Goal: Check status

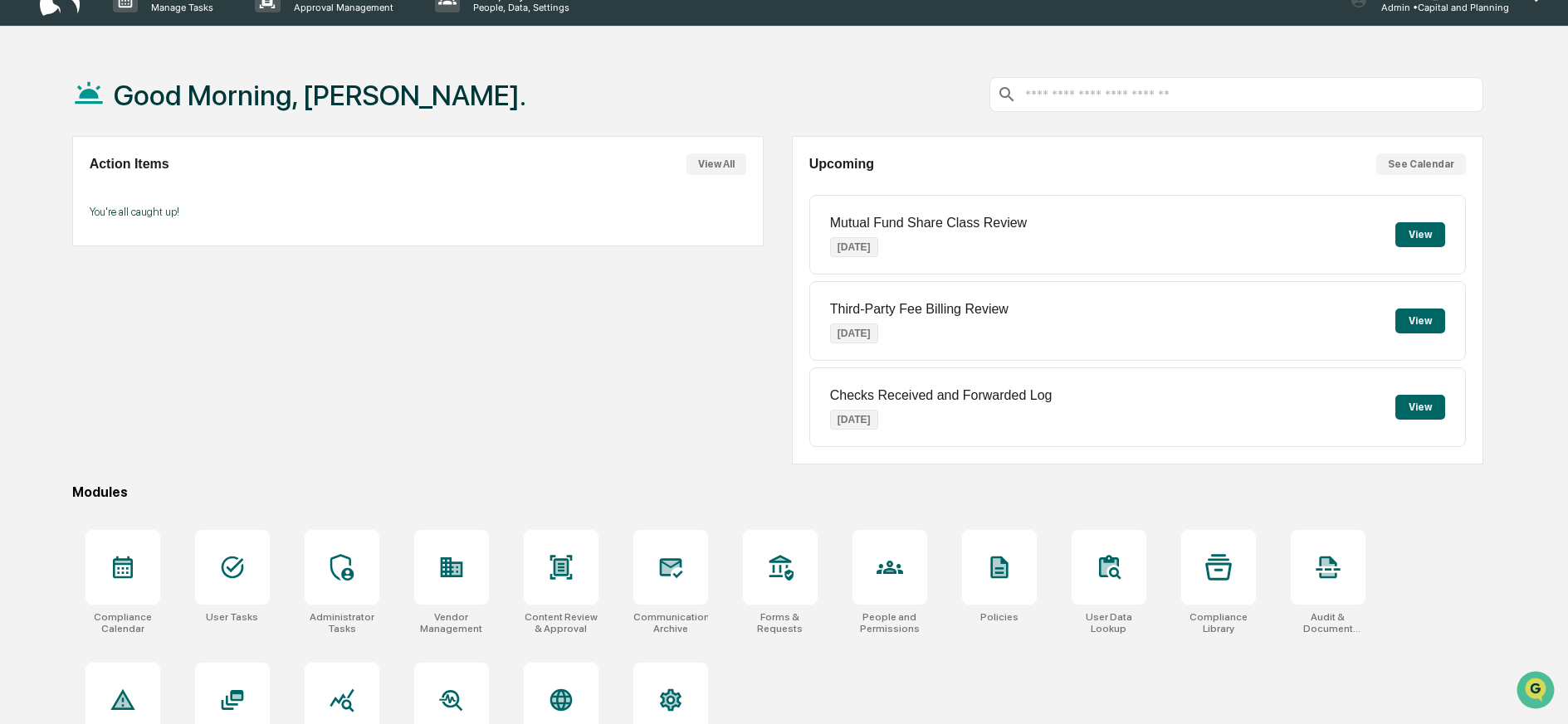
scroll to position [95, 0]
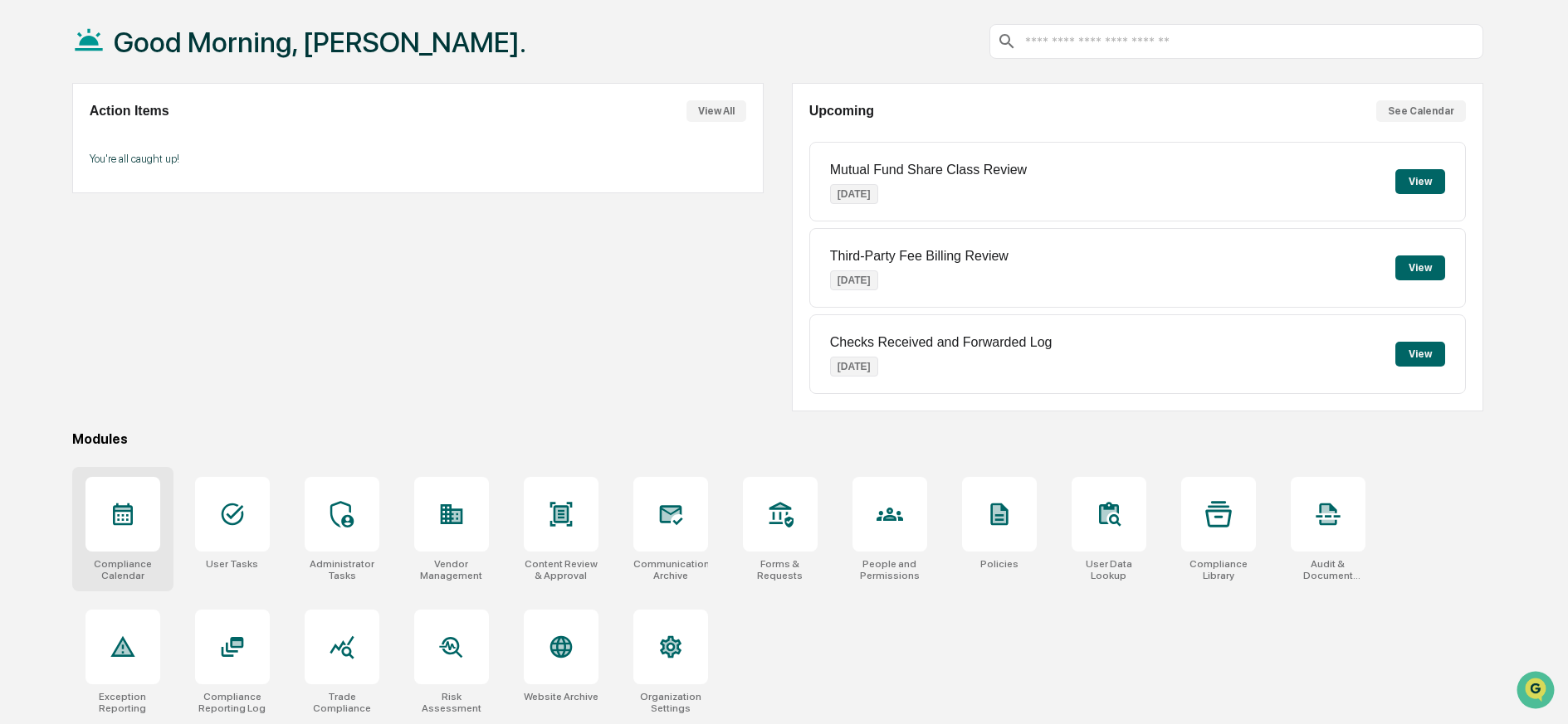
click at [123, 504] on icon at bounding box center [122, 514] width 20 height 22
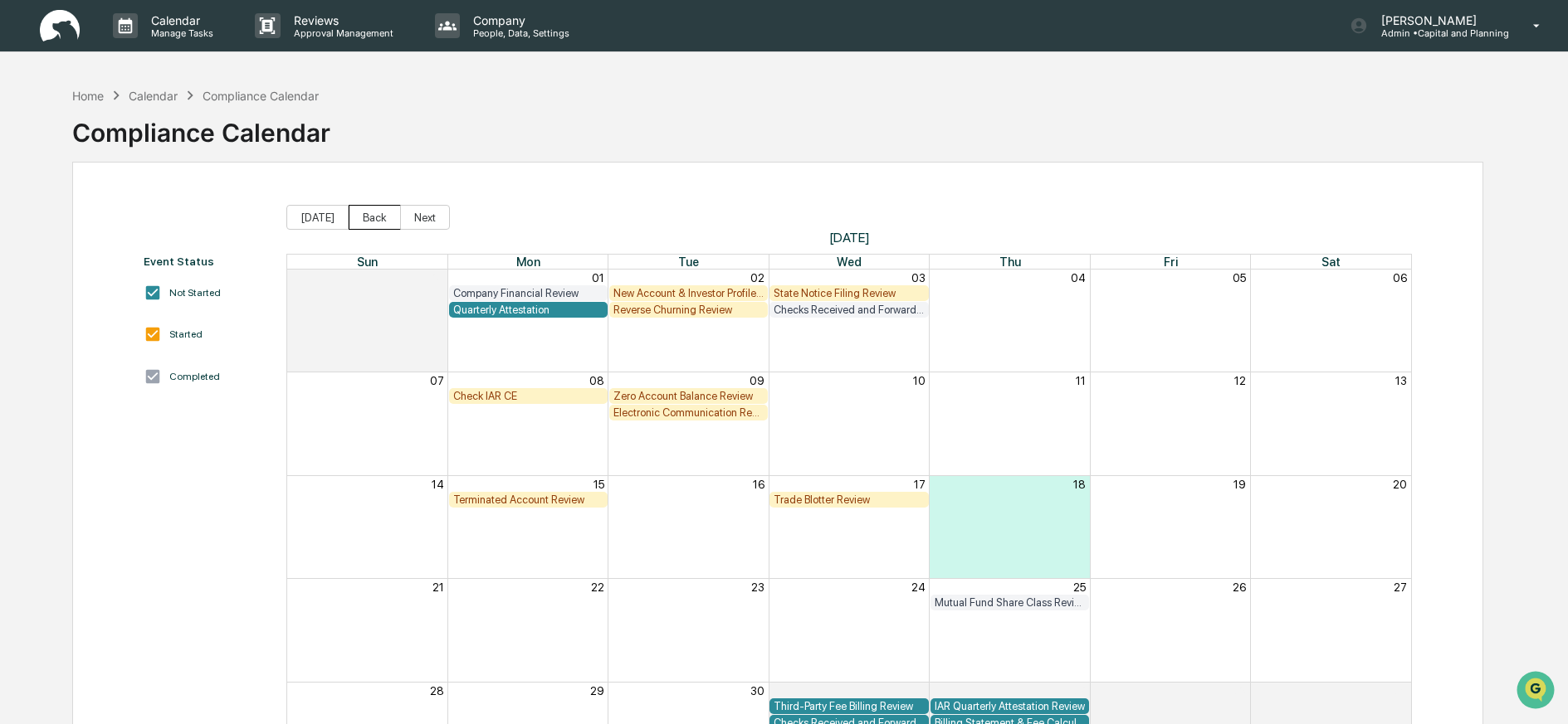
click at [366, 217] on button "Back" at bounding box center [375, 217] width 52 height 25
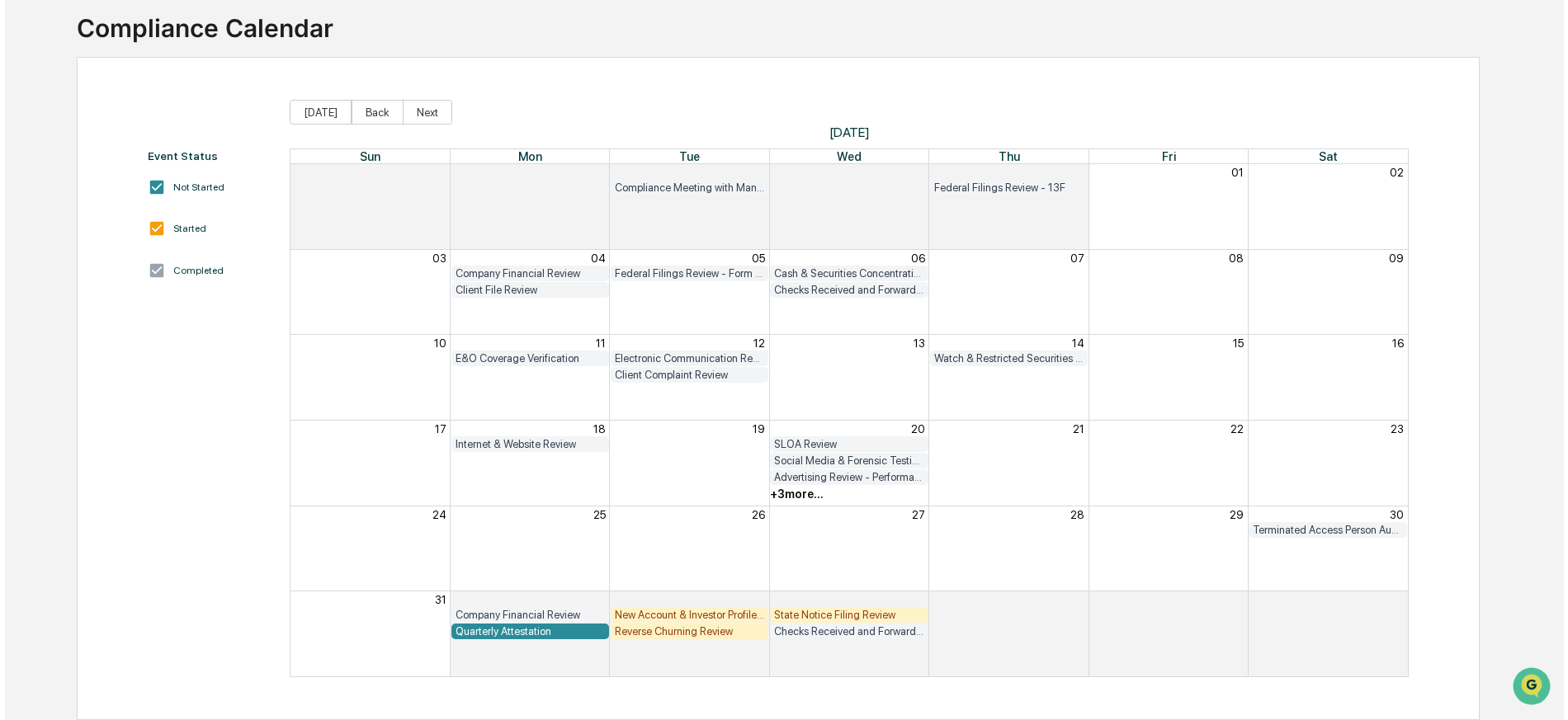
scroll to position [117, 0]
click at [356, 99] on button "Back" at bounding box center [373, 112] width 52 height 25
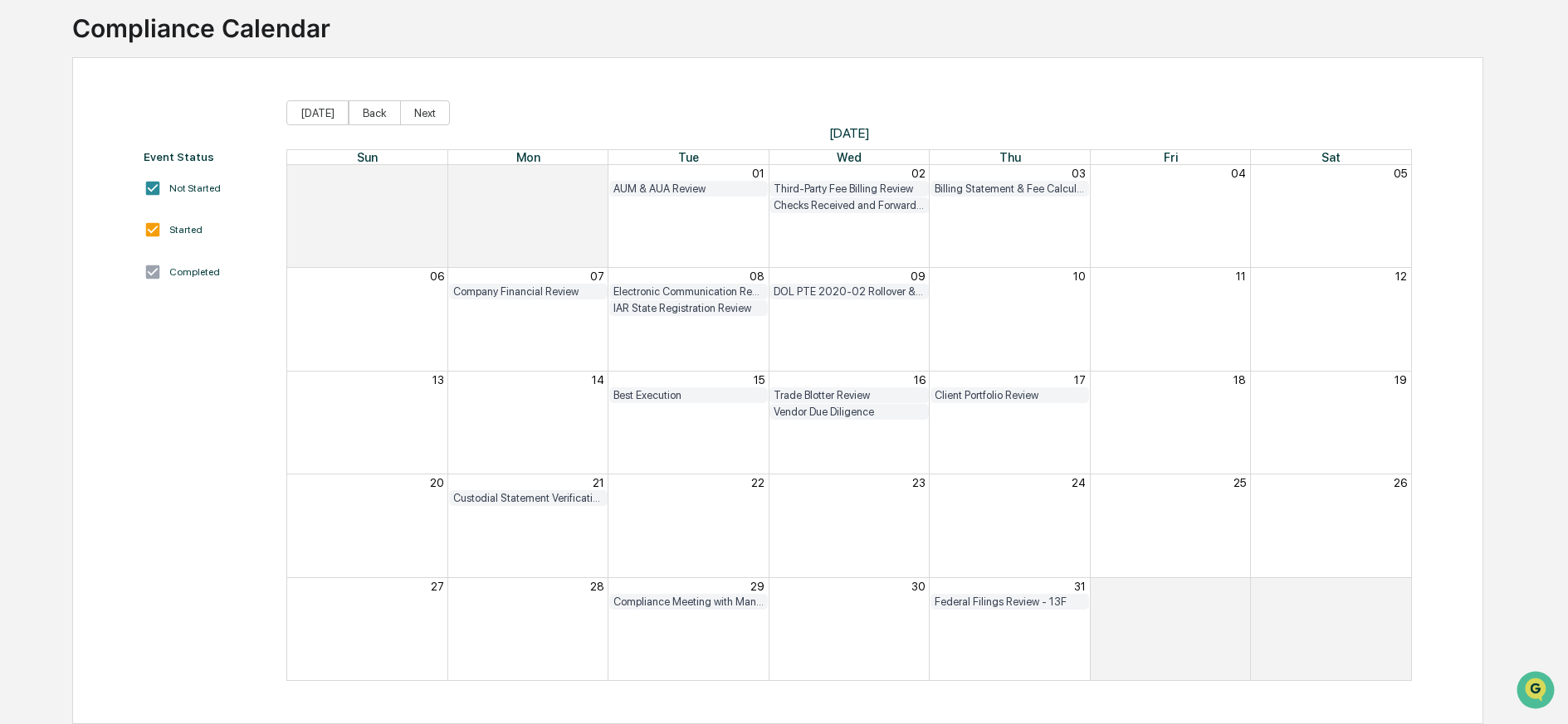
click at [358, 100] on button "Back" at bounding box center [375, 113] width 52 height 25
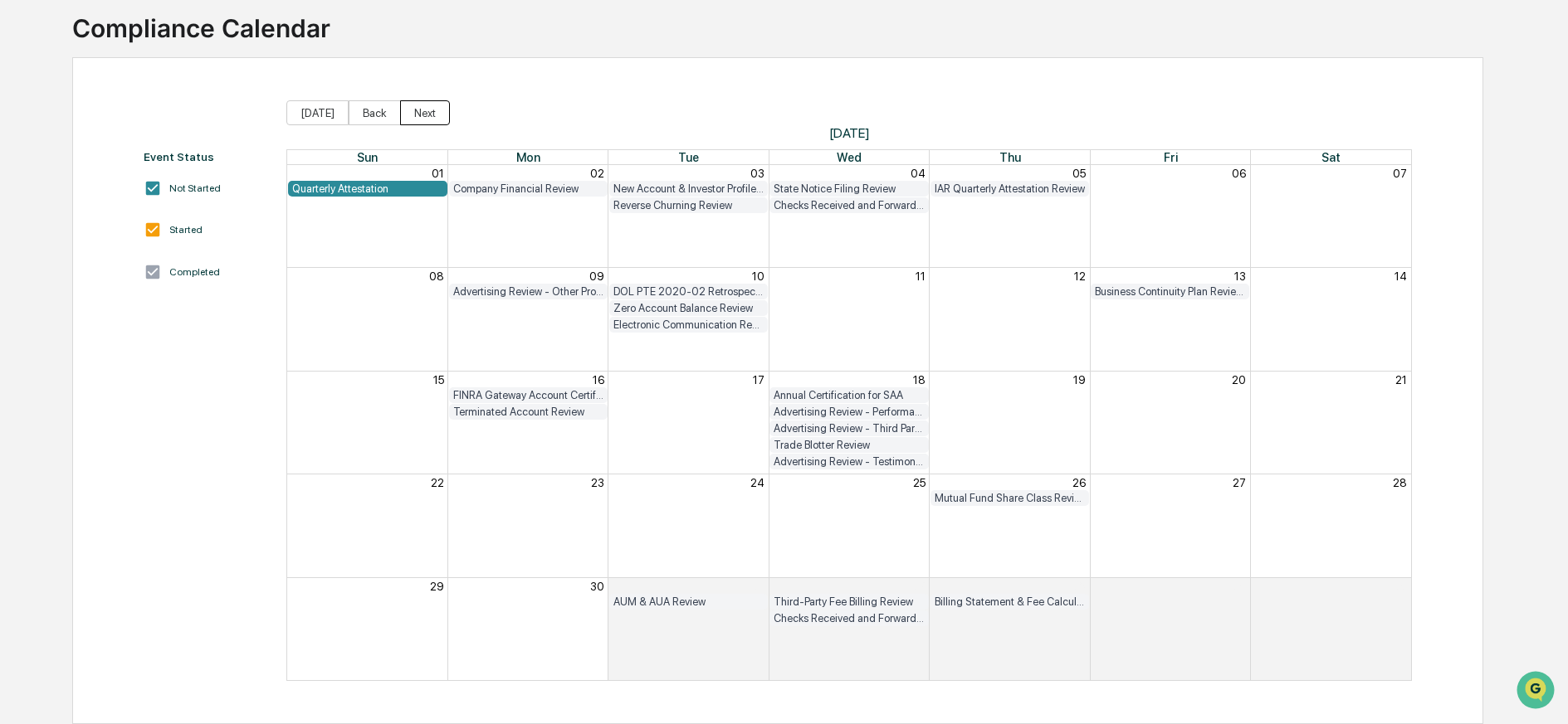
click at [409, 100] on button "Next" at bounding box center [424, 113] width 50 height 25
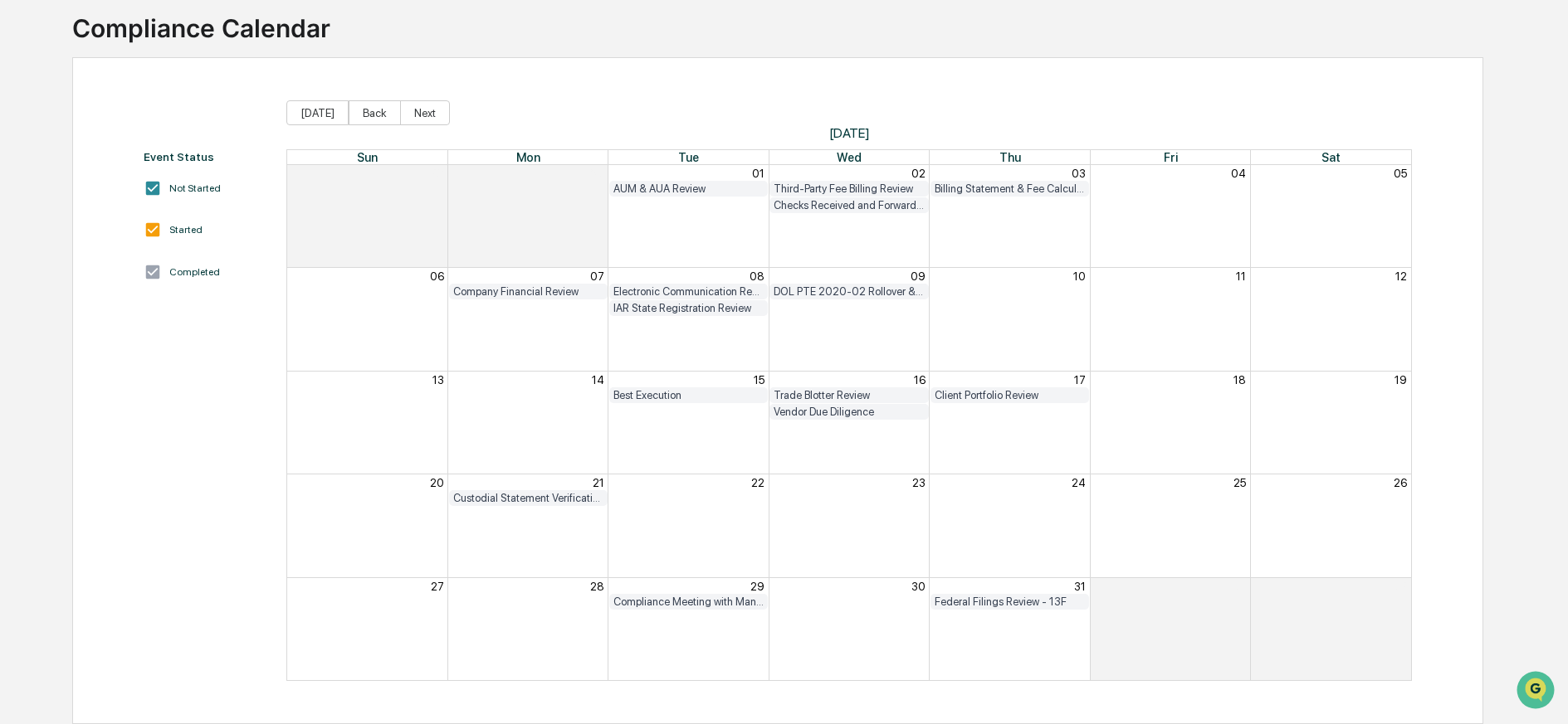
click at [409, 100] on button "Next" at bounding box center [424, 113] width 50 height 25
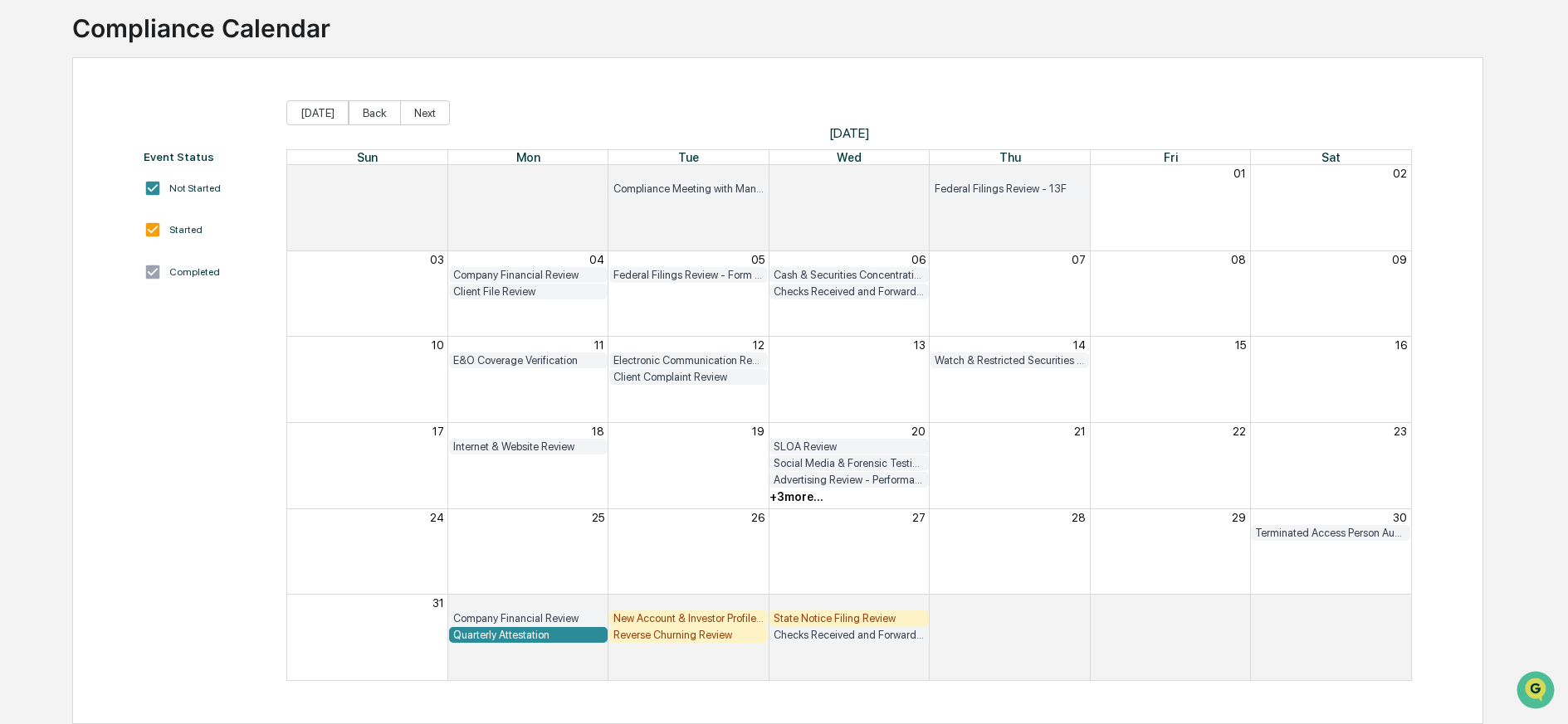
click at [409, 100] on button "Next" at bounding box center [424, 113] width 50 height 25
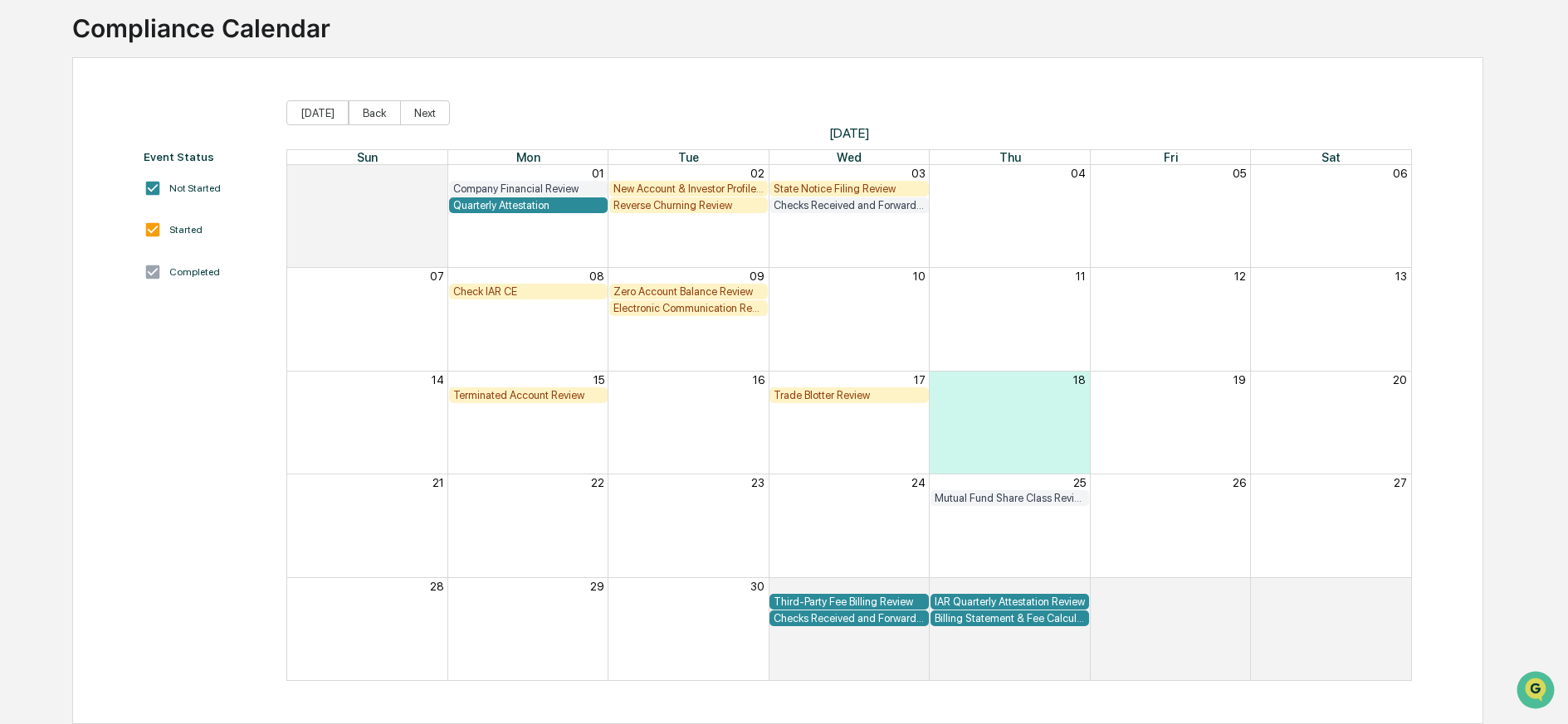
click at [533, 285] on div "Check IAR CE" at bounding box center [528, 291] width 150 height 13
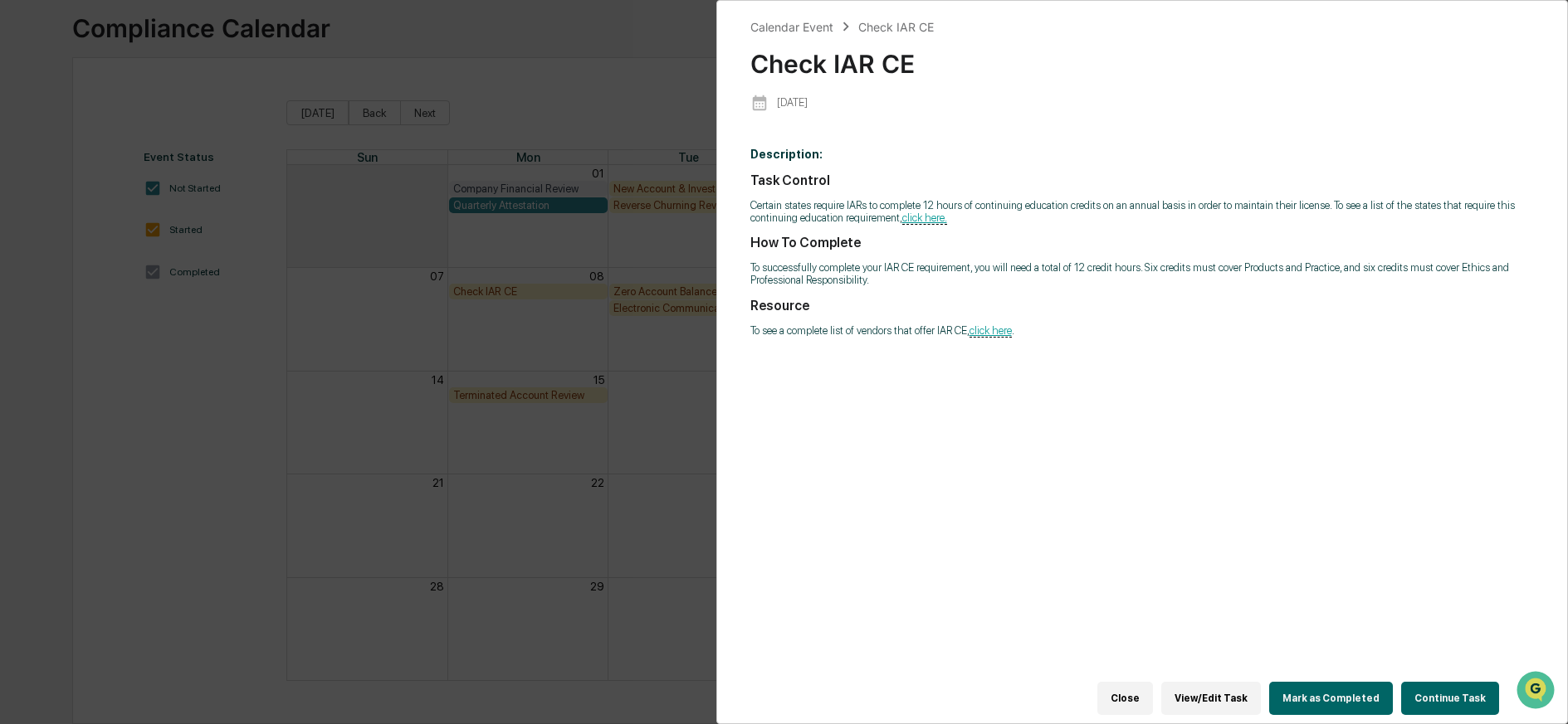
click at [1333, 686] on button "Mark as Completed" at bounding box center [1330, 699] width 123 height 33
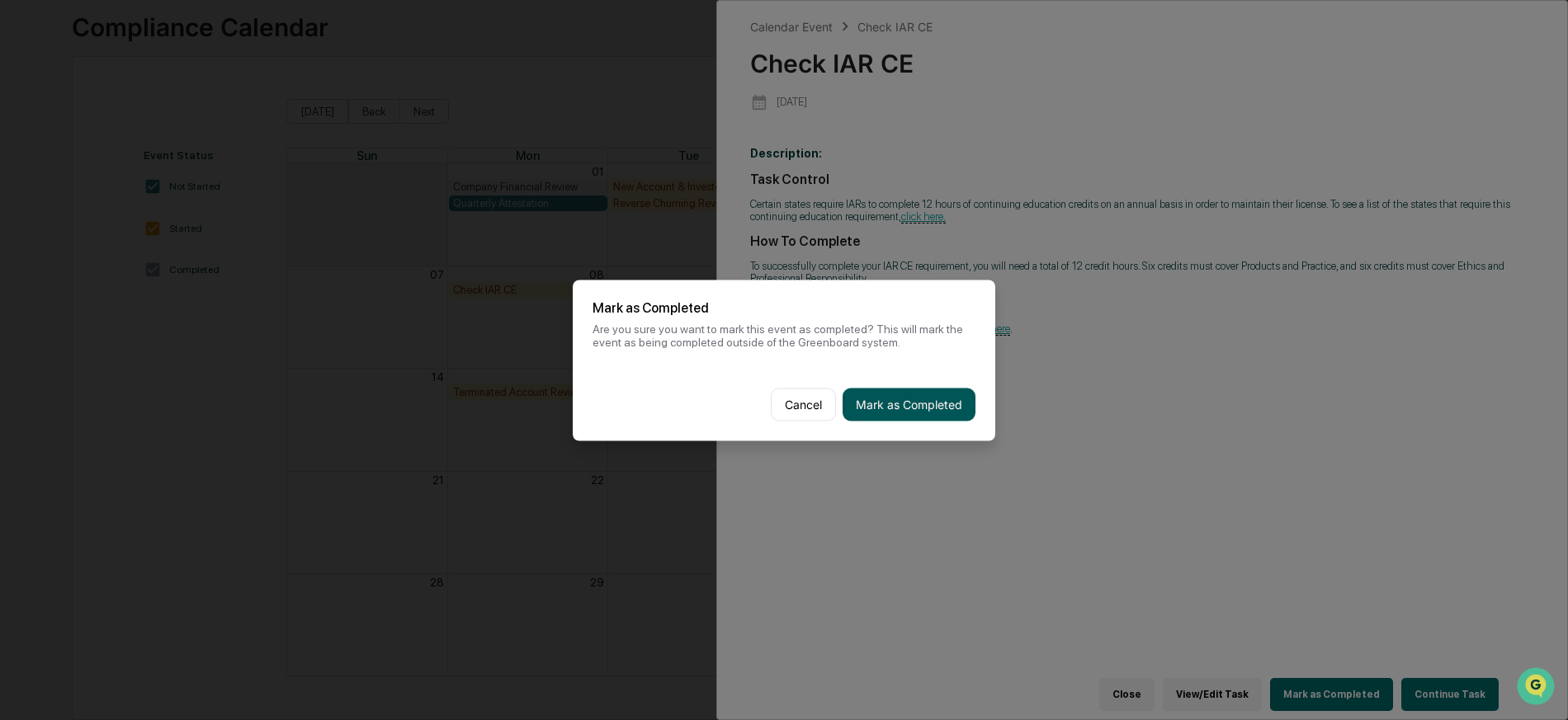
click at [930, 407] on button "Mark as Completed" at bounding box center [910, 404] width 133 height 33
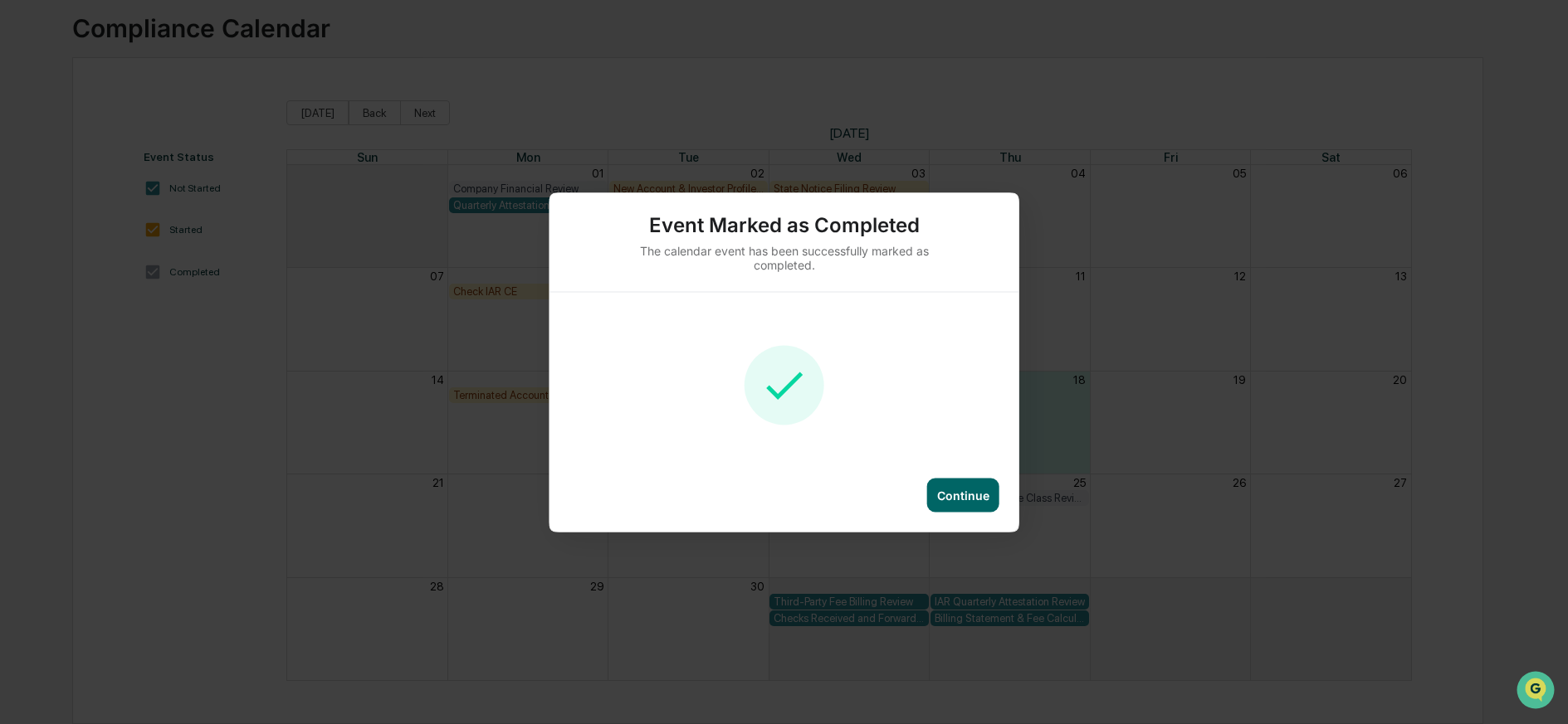
click at [959, 490] on div "Continue" at bounding box center [963, 495] width 52 height 15
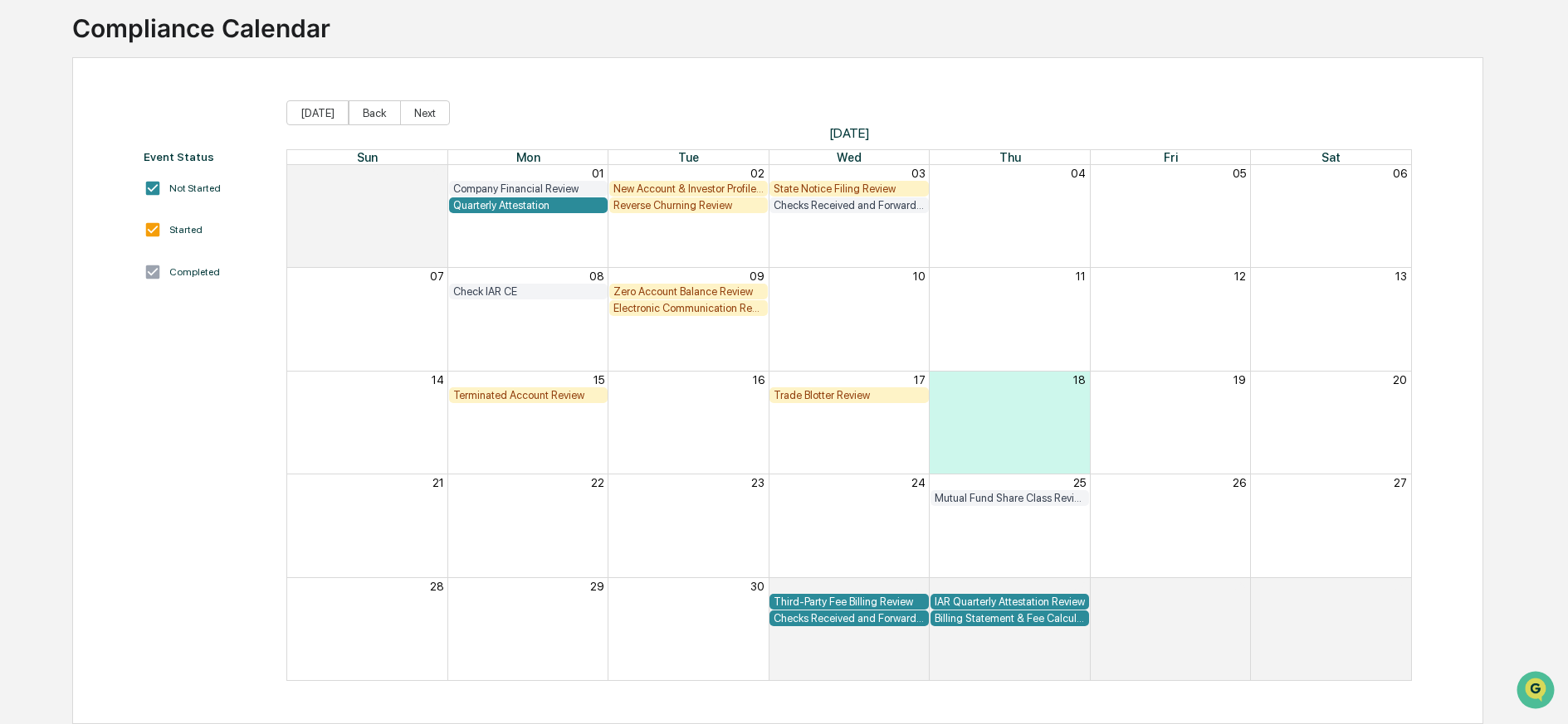
click at [723, 302] on div "Electronic Communication Review" at bounding box center [688, 308] width 150 height 13
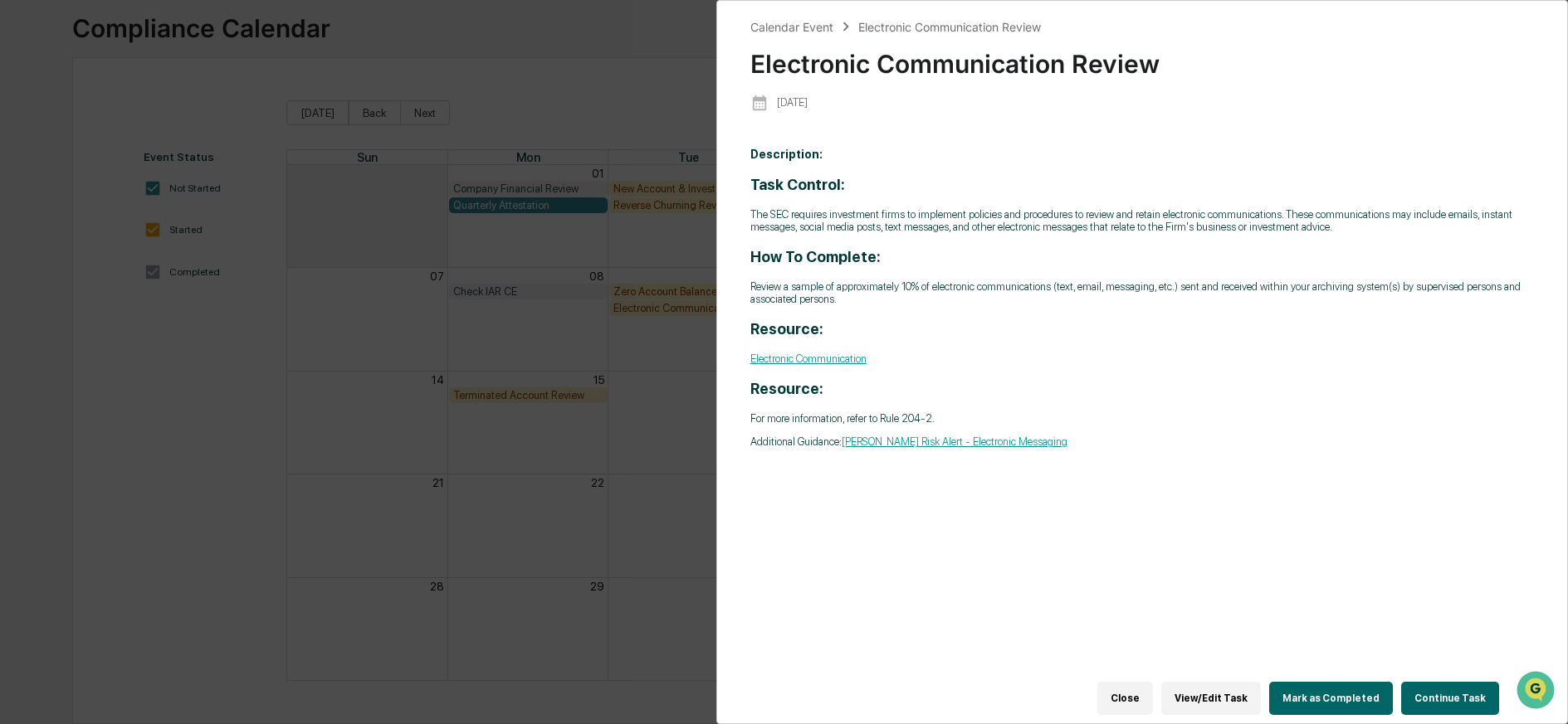
click at [1330, 689] on button "Mark as Completed" at bounding box center [1330, 699] width 123 height 33
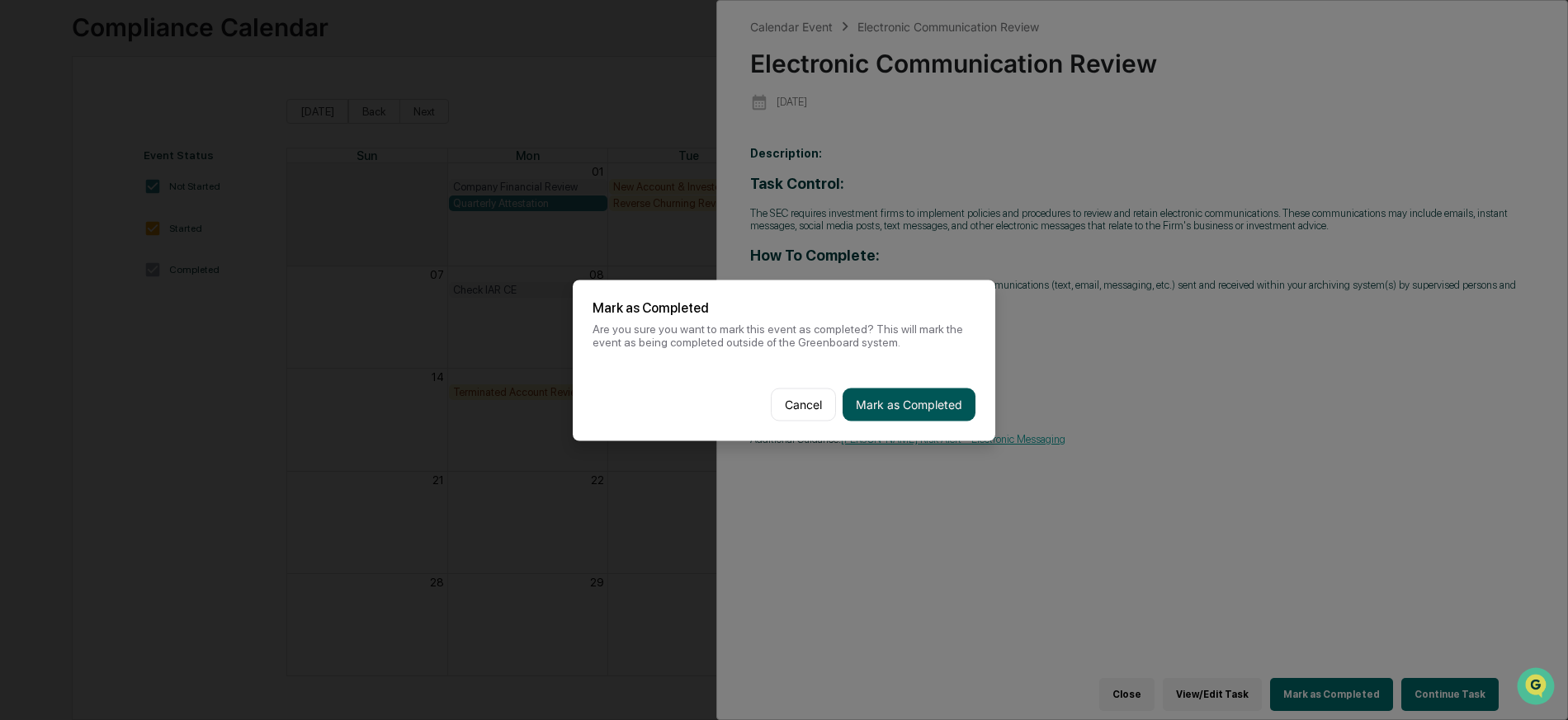
click at [930, 395] on button "Mark as Completed" at bounding box center [910, 404] width 133 height 33
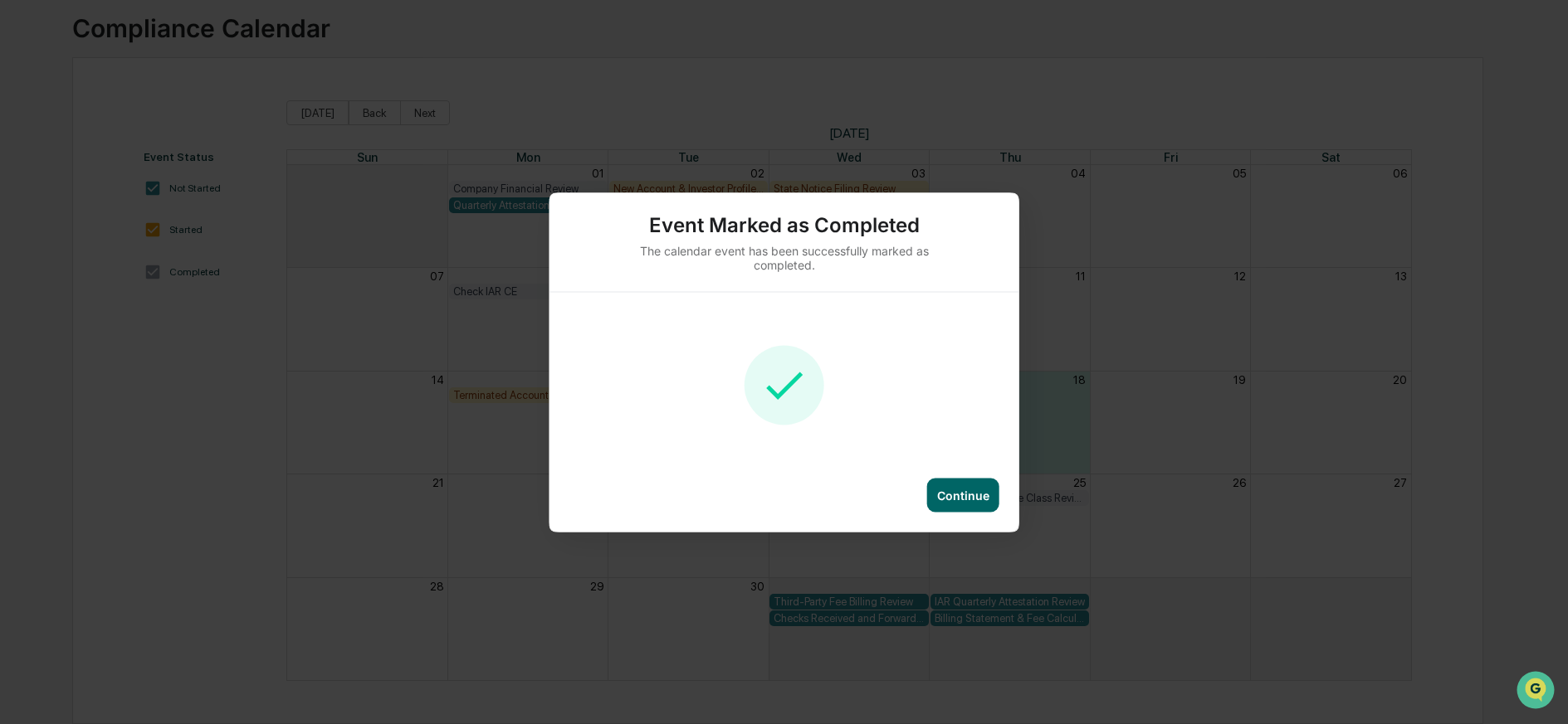
click at [964, 482] on div "Continue" at bounding box center [963, 494] width 72 height 34
